Goal: Check status: Check status

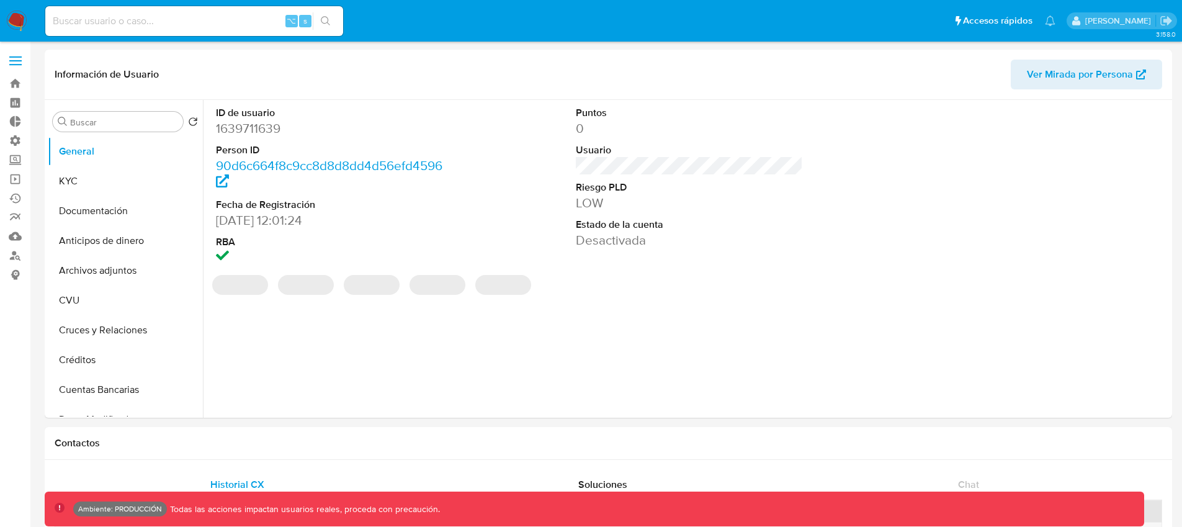
select select "10"
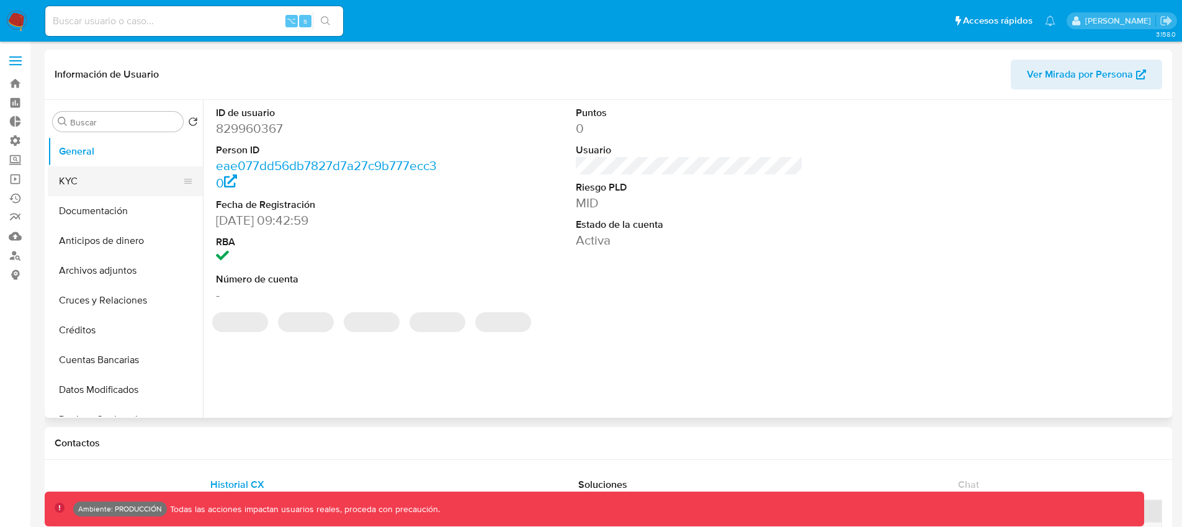
select select "10"
click at [105, 180] on button "KYC" at bounding box center [120, 181] width 145 height 30
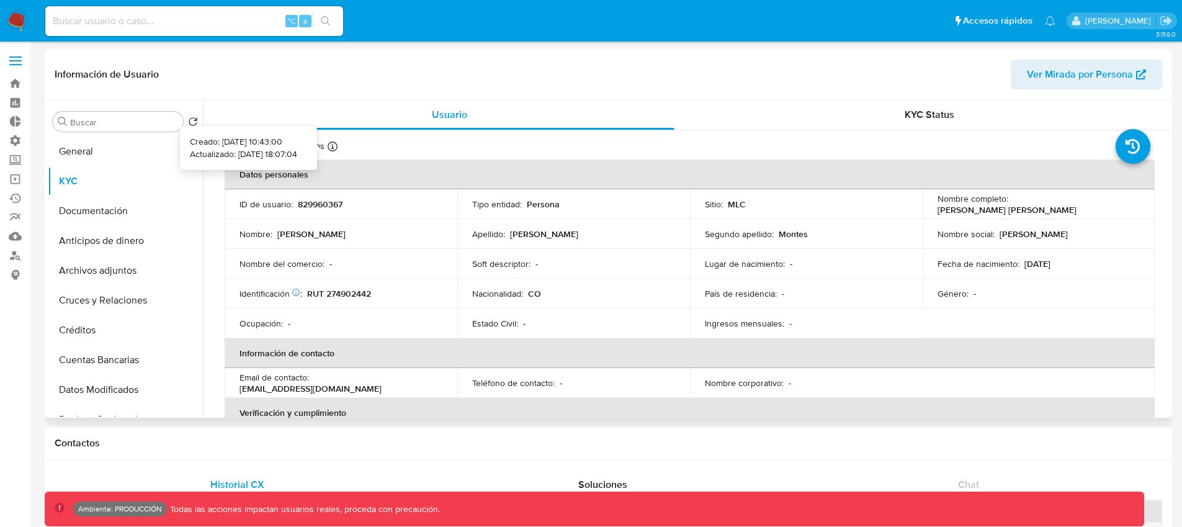
click at [331, 148] on icon at bounding box center [333, 146] width 10 height 10
click at [897, 122] on div "KYC Status" at bounding box center [929, 115] width 450 height 30
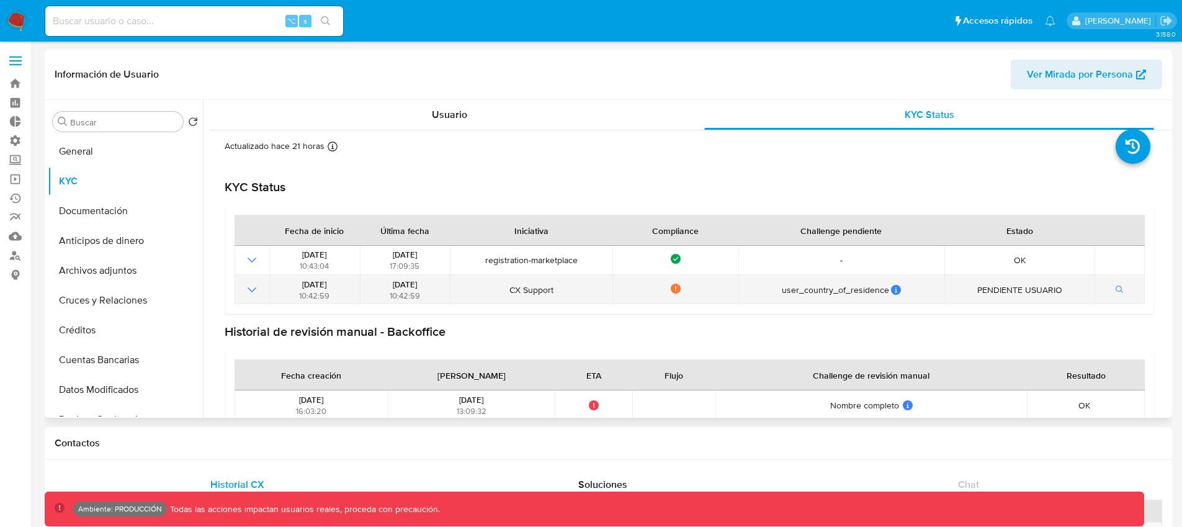
scroll to position [52, 0]
